Goal: Task Accomplishment & Management: Manage account settings

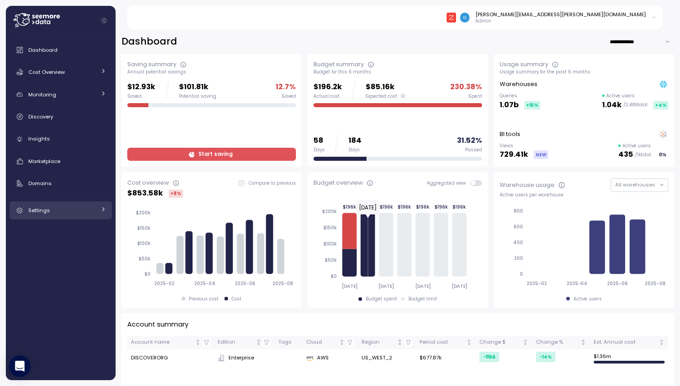
click at [41, 215] on link "Settings" at bounding box center [60, 210] width 103 height 18
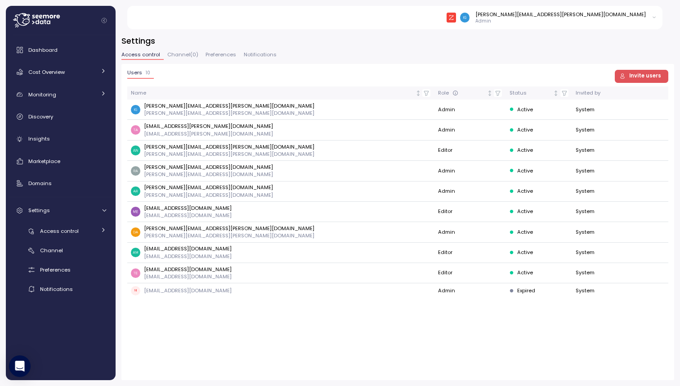
click at [640, 74] on span "Invite users" at bounding box center [645, 76] width 32 height 12
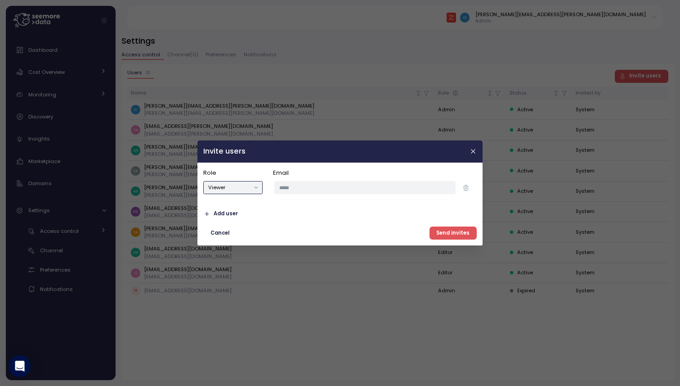
click at [255, 188] on button "Viewer" at bounding box center [232, 187] width 59 height 13
click at [226, 204] on div "Admin" at bounding box center [233, 206] width 56 height 12
type button "admin"
click at [301, 193] on input "email" at bounding box center [365, 187] width 181 height 13
paste input "**********"
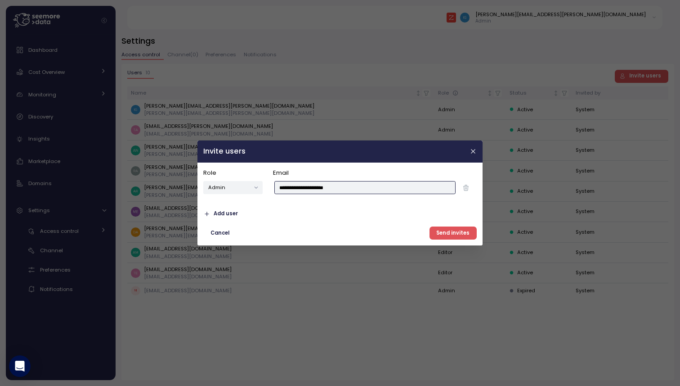
type input "**********"
click at [456, 232] on span "Send invites" at bounding box center [452, 233] width 33 height 12
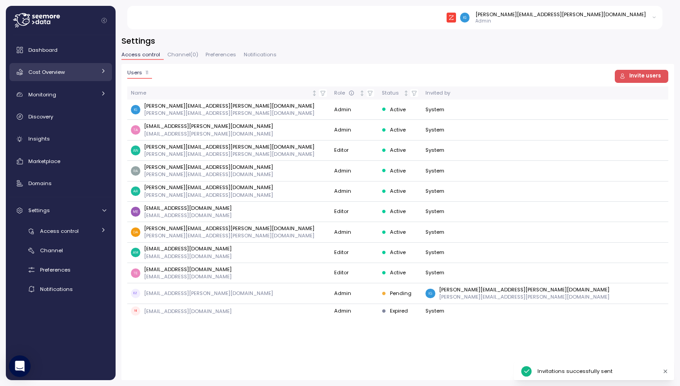
click at [44, 67] on link "Cost Overview" at bounding box center [60, 72] width 103 height 18
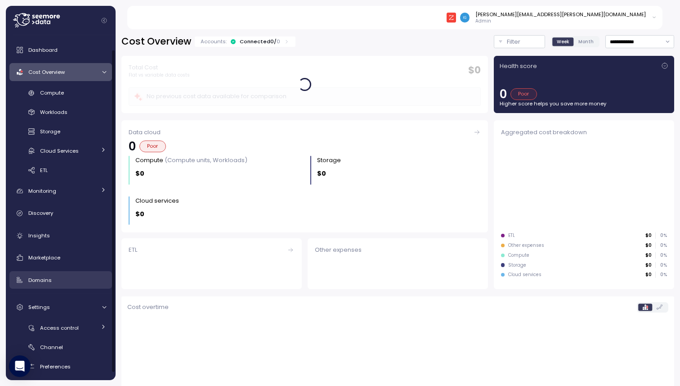
scroll to position [23, 0]
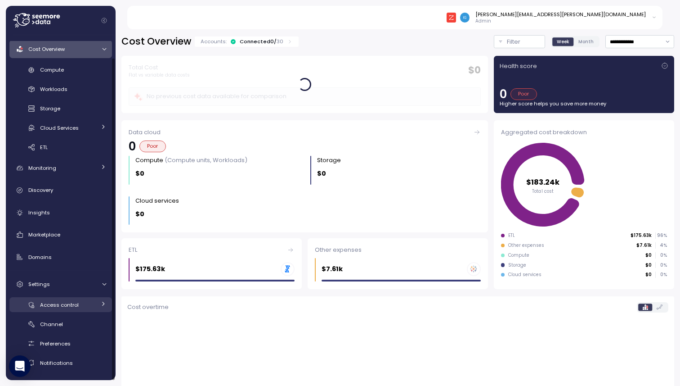
click at [61, 307] on span "Access control" at bounding box center [59, 304] width 39 height 7
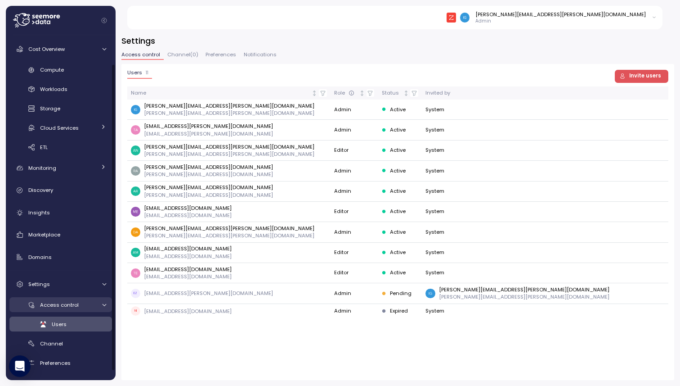
scroll to position [42, 0]
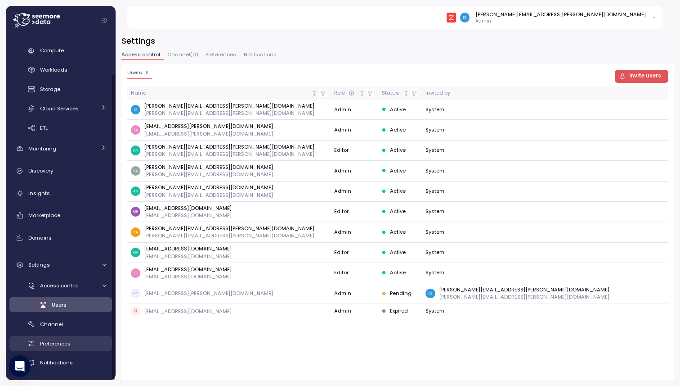
click at [63, 340] on span "Preferences" at bounding box center [55, 343] width 31 height 7
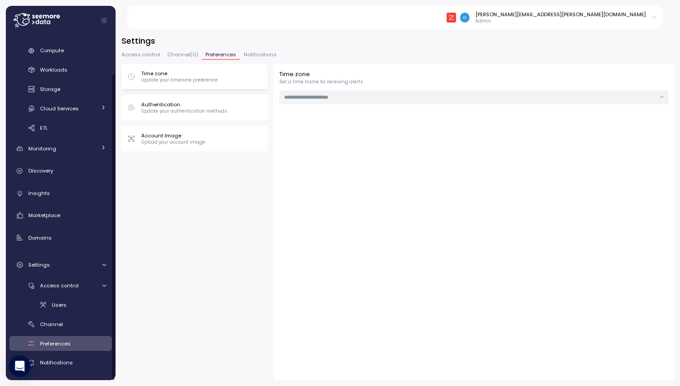
type input "**********"
click at [139, 54] on span "Access control" at bounding box center [140, 54] width 39 height 5
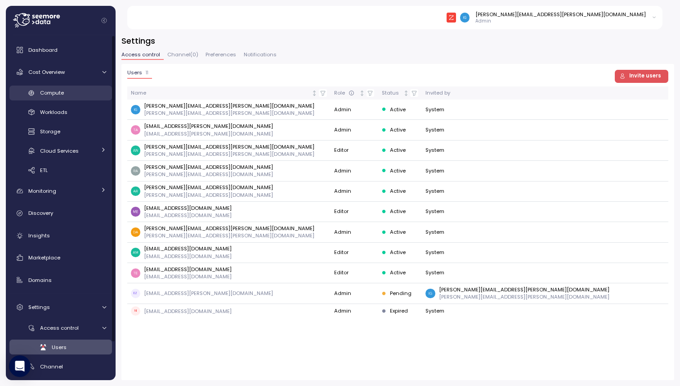
click at [49, 99] on link "Compute" at bounding box center [60, 92] width 103 height 15
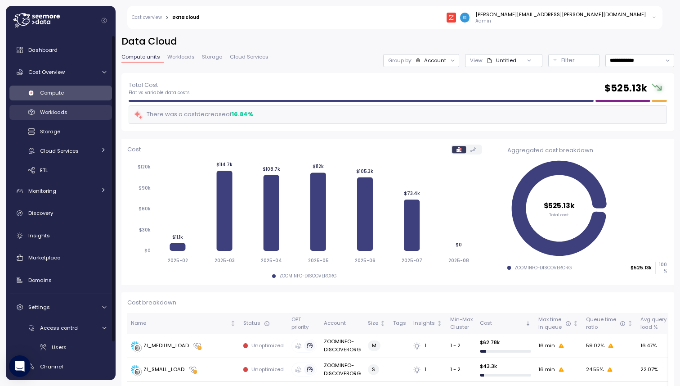
click at [61, 118] on link "Workloads" at bounding box center [60, 112] width 103 height 15
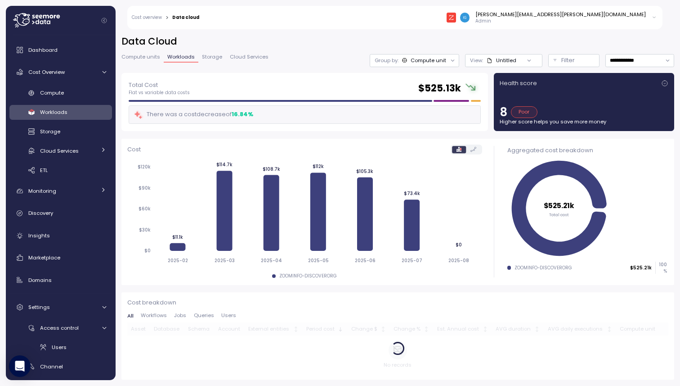
click at [471, 46] on h2 "Data Cloud" at bounding box center [397, 41] width 553 height 13
click at [450, 58] on icon at bounding box center [453, 61] width 6 height 6
click at [456, 48] on div "**********" at bounding box center [397, 54] width 553 height 38
click at [46, 48] on span "Dashboard" at bounding box center [42, 49] width 29 height 7
